Goal: Information Seeking & Learning: Learn about a topic

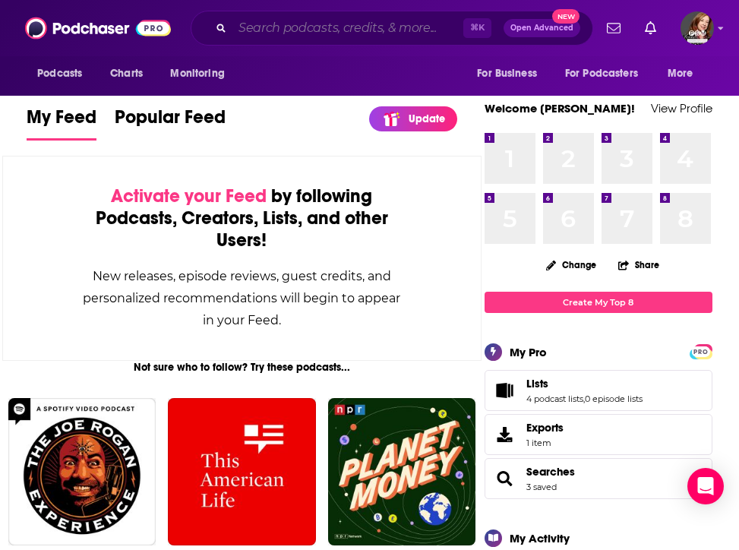
click at [413, 35] on input "Search podcasts, credits, & more..." at bounding box center [347, 28] width 231 height 24
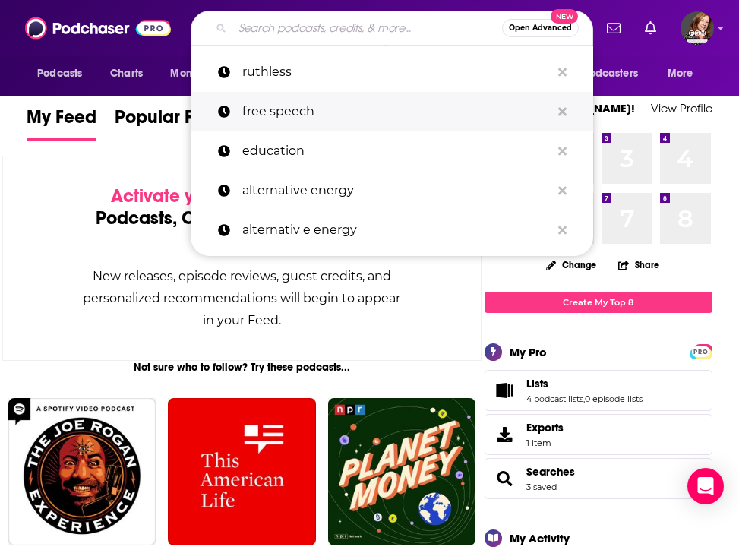
click at [311, 105] on p "free speech" at bounding box center [396, 111] width 308 height 39
type input "free speech"
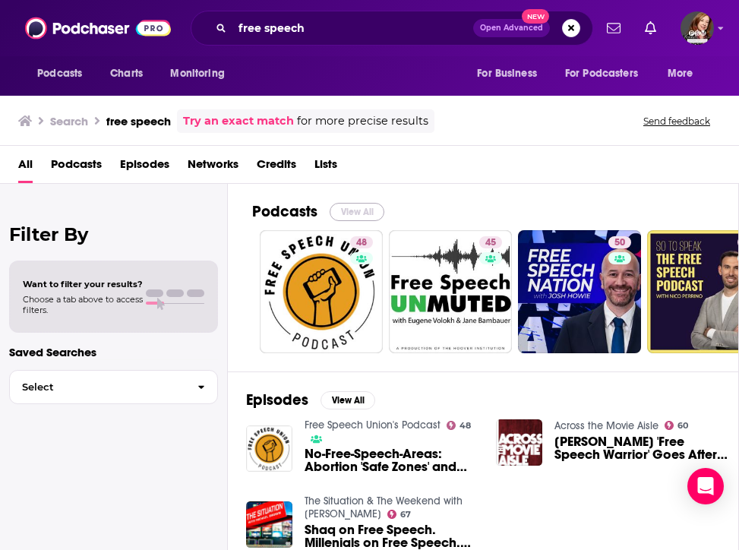
click at [355, 209] on button "View All" at bounding box center [357, 212] width 55 height 18
